Goal: Task Accomplishment & Management: Use online tool/utility

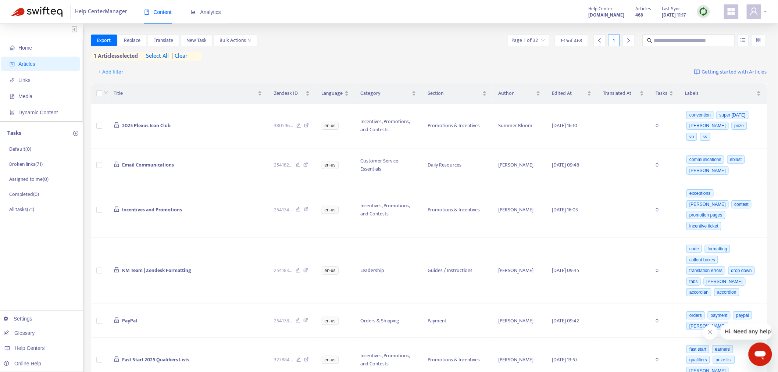
click at [762, 14] on div at bounding box center [757, 11] width 20 height 15
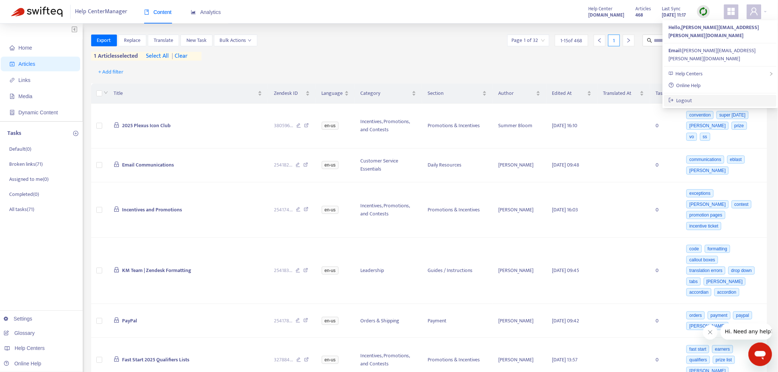
click at [690, 96] on link "Logout" at bounding box center [681, 100] width 24 height 8
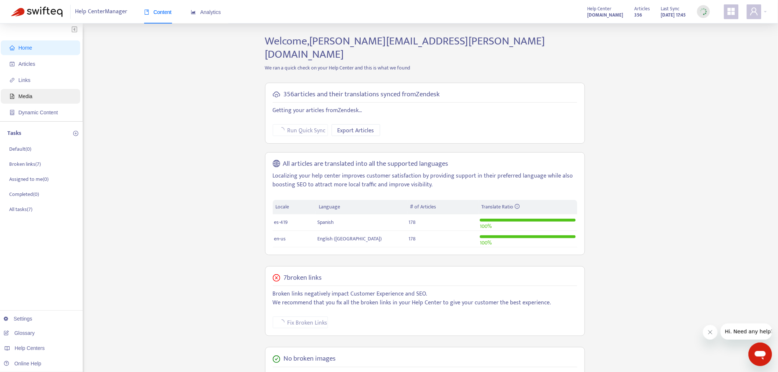
drag, startPoint x: 35, startPoint y: 65, endPoint x: 45, endPoint y: 89, distance: 26.5
click at [35, 65] on span "Articles" at bounding box center [26, 64] width 17 height 6
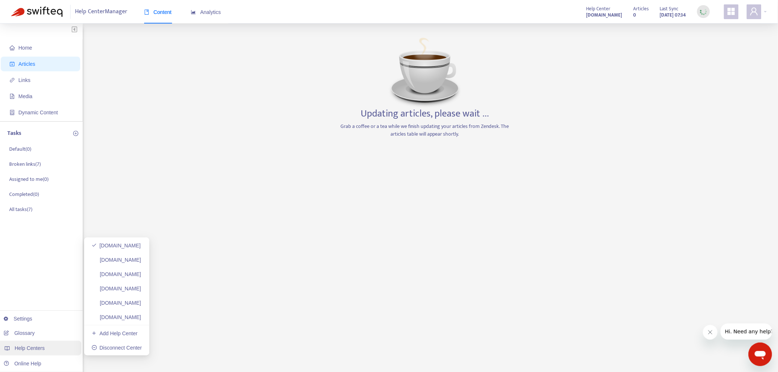
click at [60, 347] on div "Help Centers" at bounding box center [39, 348] width 83 height 15
click at [141, 262] on link "[DOMAIN_NAME]" at bounding box center [117, 260] width 50 height 6
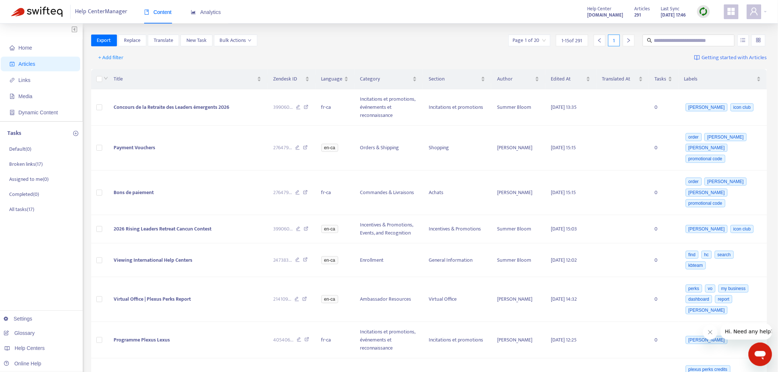
click at [704, 13] on img at bounding box center [703, 11] width 9 height 9
click at [716, 41] on link "Full Sync" at bounding box center [717, 38] width 26 height 8
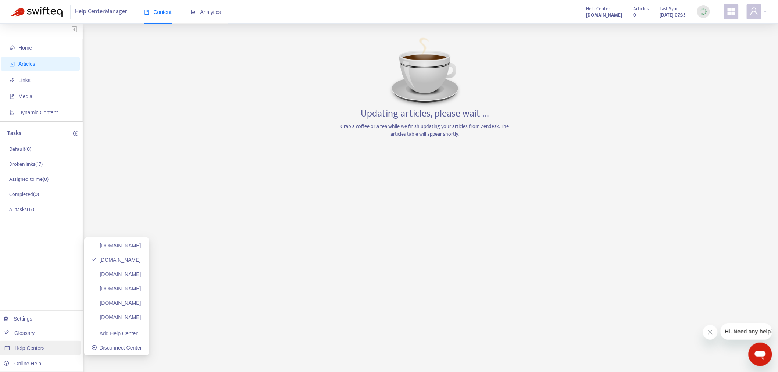
click at [59, 351] on div "Help Centers" at bounding box center [39, 348] width 83 height 15
click at [141, 277] on link "[DOMAIN_NAME]" at bounding box center [117, 274] width 50 height 6
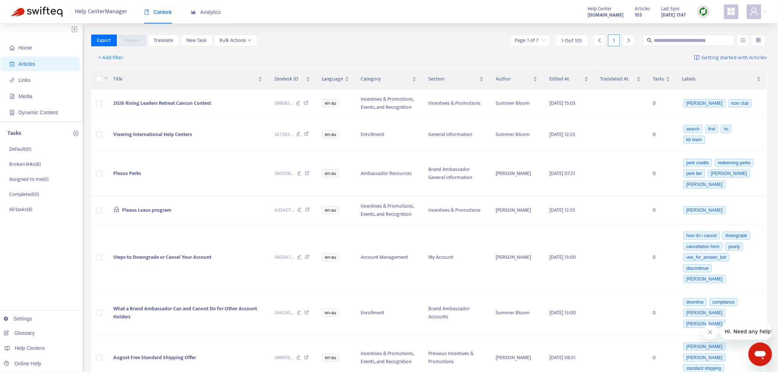
click at [707, 12] on img at bounding box center [703, 11] width 9 height 9
click at [723, 41] on link "Full Sync" at bounding box center [717, 38] width 26 height 8
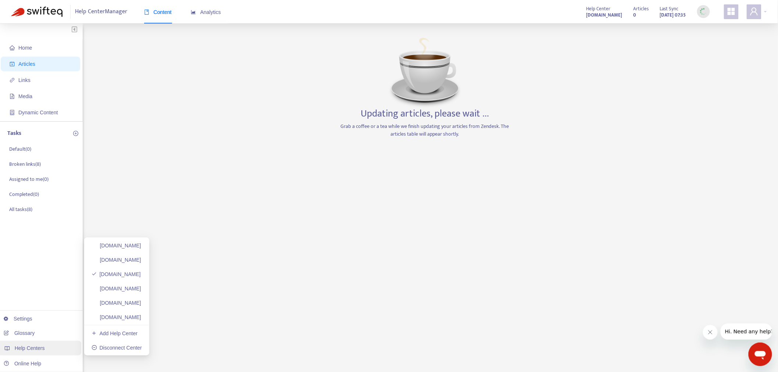
drag, startPoint x: 21, startPoint y: 348, endPoint x: 126, endPoint y: 345, distance: 105.6
click at [21, 348] on span "Help Centers" at bounding box center [30, 348] width 30 height 6
click at [141, 291] on link "[DOMAIN_NAME]" at bounding box center [117, 289] width 50 height 6
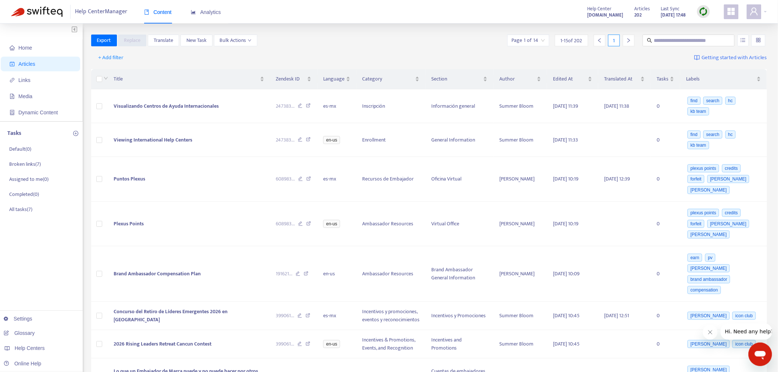
click at [697, 9] on div "Articles 202 Last Sync Sep 8, 2025 17:48" at bounding box center [672, 11] width 86 height 15
click at [699, 9] on img at bounding box center [703, 11] width 9 height 9
click at [717, 37] on link "Full Sync" at bounding box center [717, 38] width 26 height 8
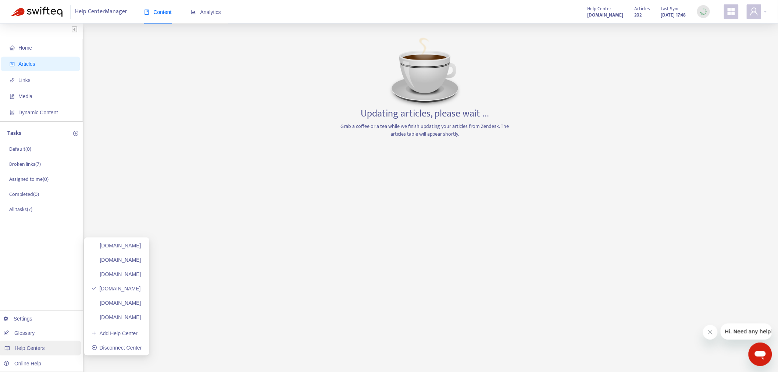
click at [29, 350] on span "Help Centers" at bounding box center [30, 348] width 30 height 6
click at [141, 306] on link "[DOMAIN_NAME]" at bounding box center [117, 303] width 50 height 6
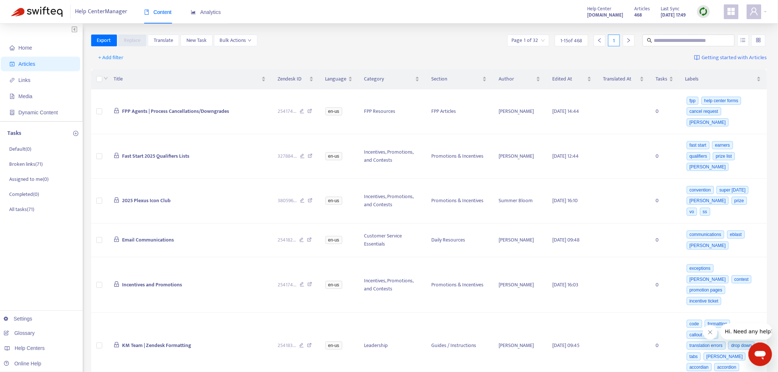
click at [707, 11] on img at bounding box center [703, 11] width 9 height 9
click at [712, 40] on link "Full Sync" at bounding box center [717, 38] width 26 height 8
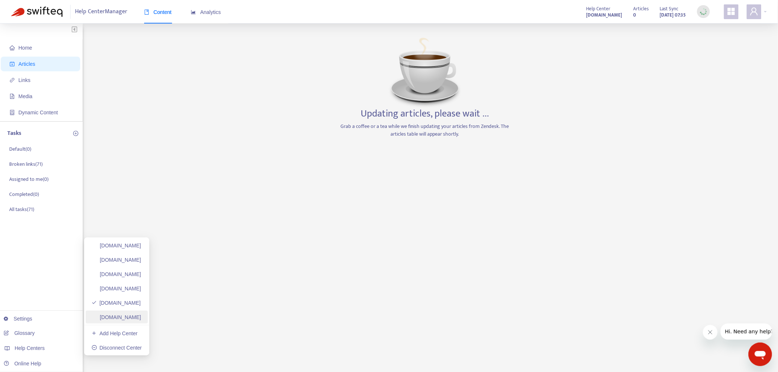
click at [141, 316] on link "[DOMAIN_NAME]" at bounding box center [117, 317] width 50 height 6
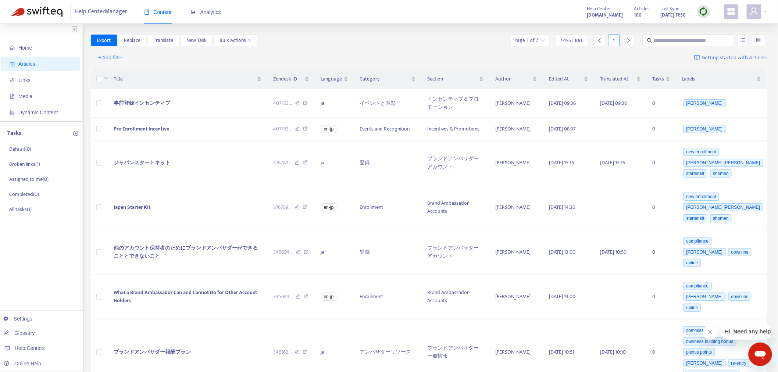
click at [708, 12] on img at bounding box center [703, 11] width 9 height 9
click at [726, 41] on link "Full Sync" at bounding box center [717, 38] width 26 height 8
drag, startPoint x: 170, startPoint y: 246, endPoint x: 633, endPoint y: 154, distance: 472.2
click at [141, 246] on link "[DOMAIN_NAME]" at bounding box center [117, 246] width 50 height 6
